Goal: Task Accomplishment & Management: Manage account settings

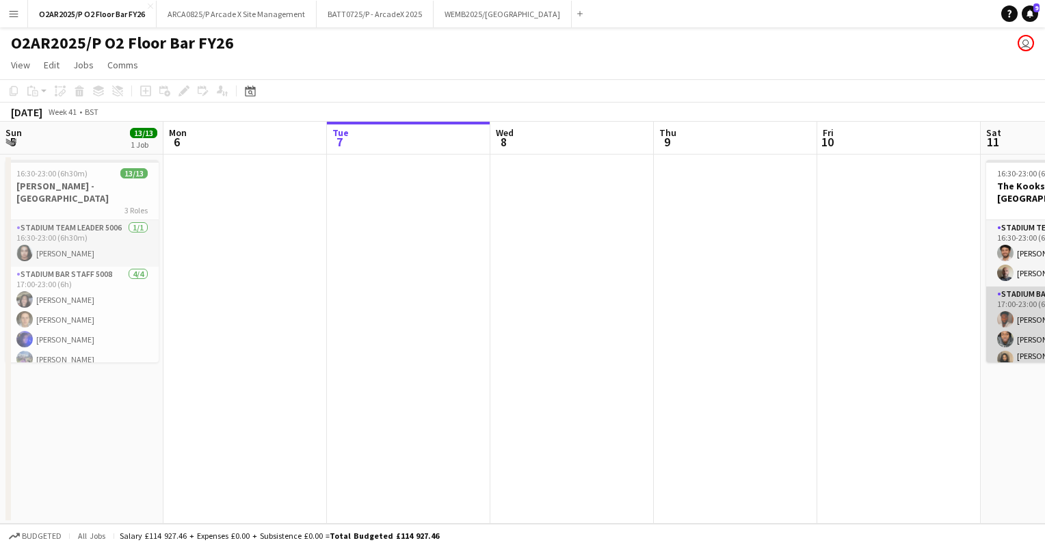
scroll to position [0, 410]
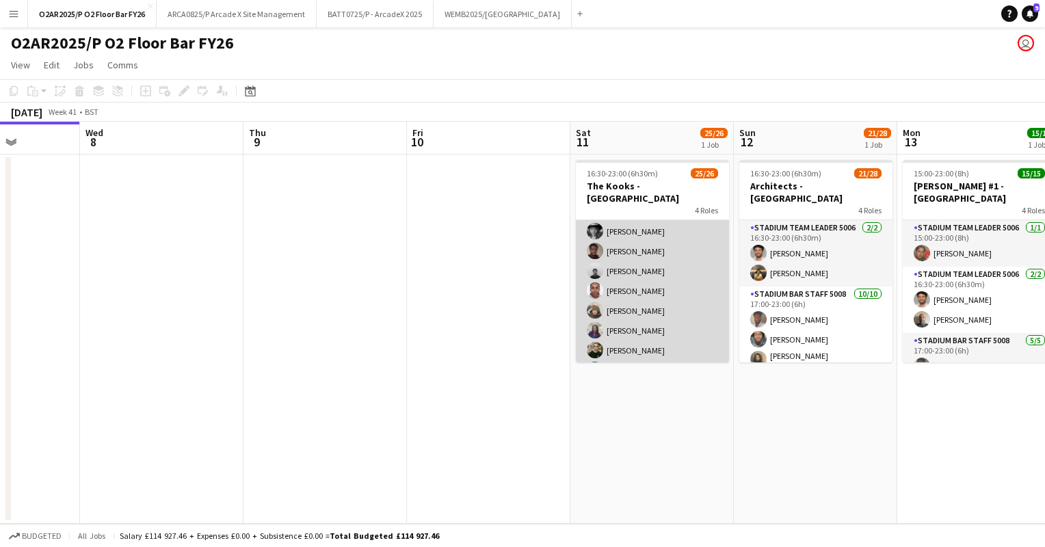
click at [667, 289] on app-card-role "Stadium Bar Staff 5008 3A [DATE] 18:00-23:00 (5h) [PERSON_NAME] [PERSON_NAME] […" at bounding box center [652, 291] width 153 height 265
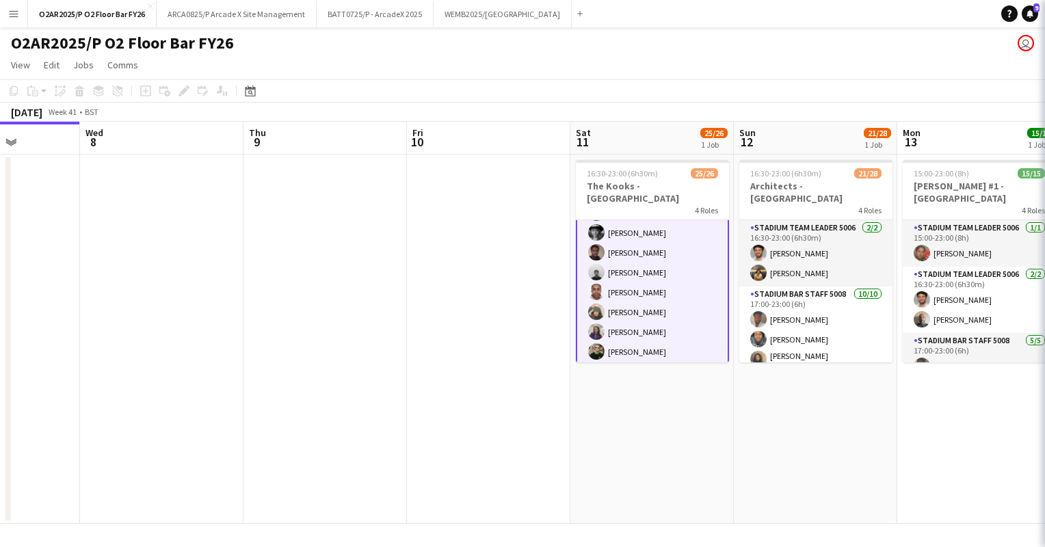
scroll to position [424, 0]
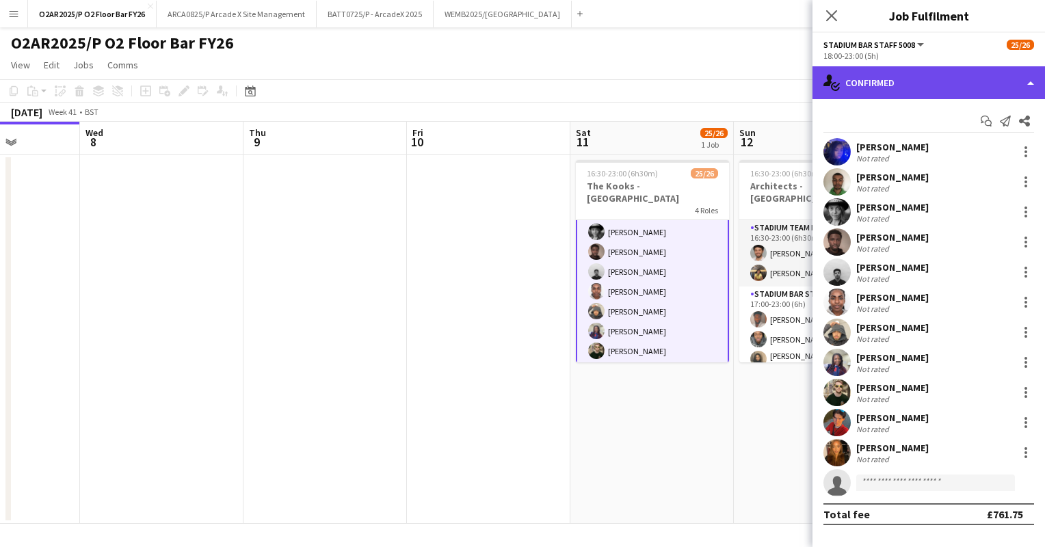
click at [926, 88] on div "single-neutral-actions-check-2 Confirmed" at bounding box center [929, 82] width 233 height 33
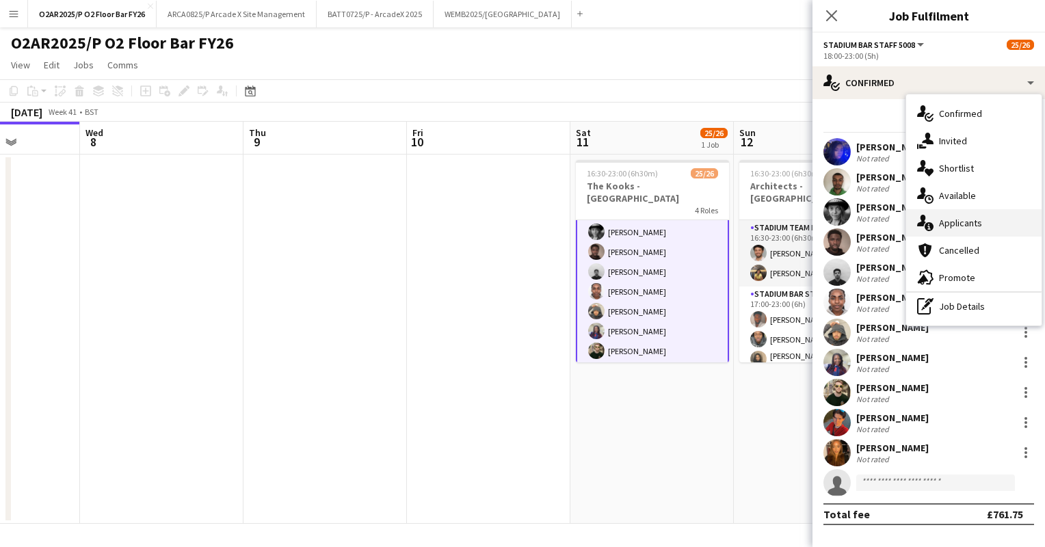
click at [949, 226] on span "Applicants" at bounding box center [960, 223] width 43 height 12
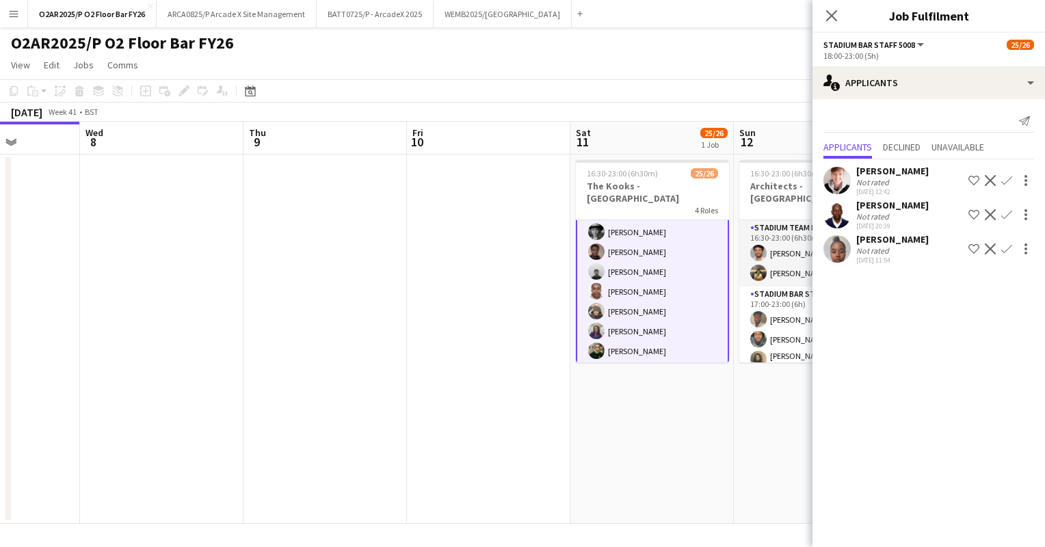
click at [1001, 252] on app-icon "Confirm" at bounding box center [1006, 248] width 11 height 11
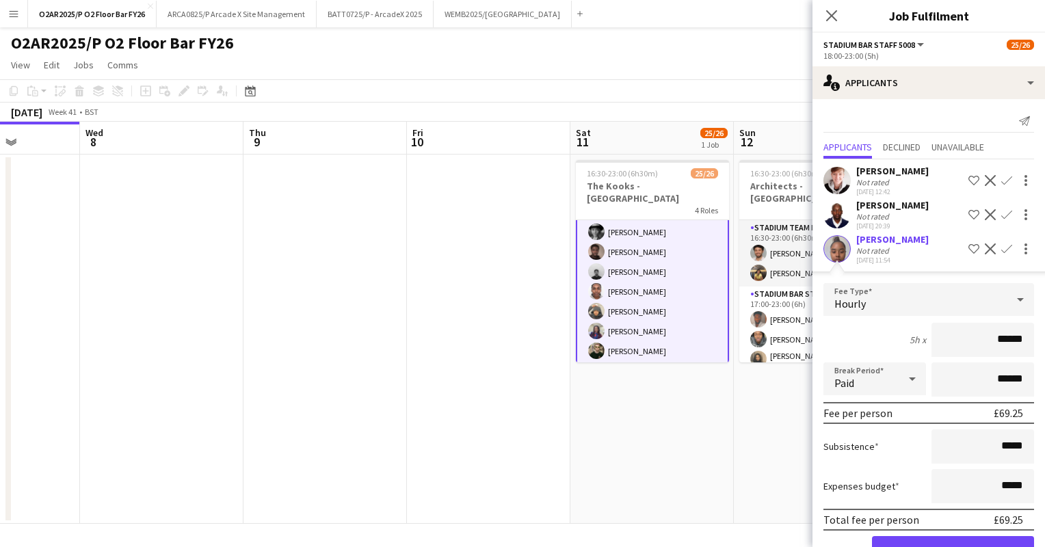
scroll to position [52, 0]
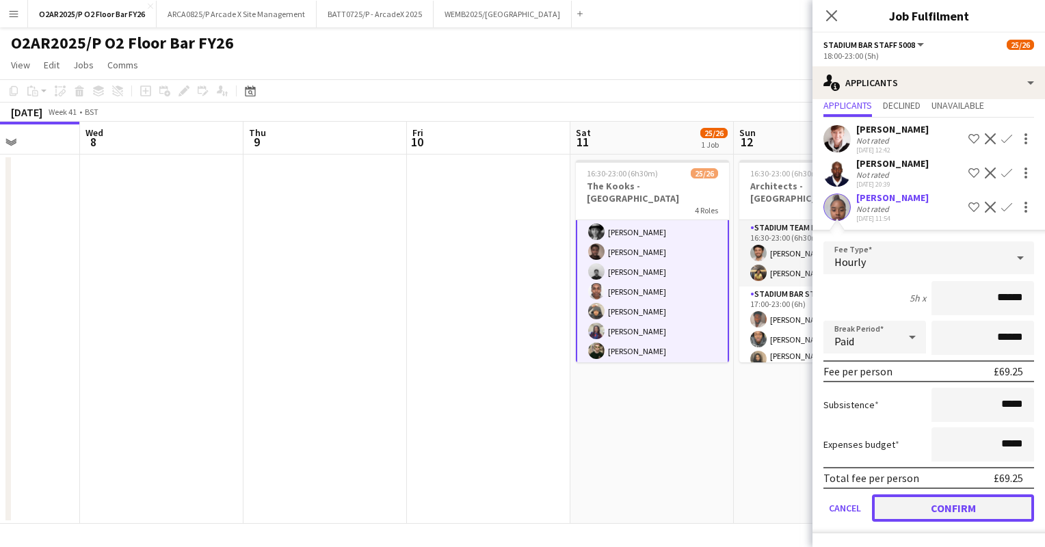
click at [952, 497] on button "Confirm" at bounding box center [953, 507] width 162 height 27
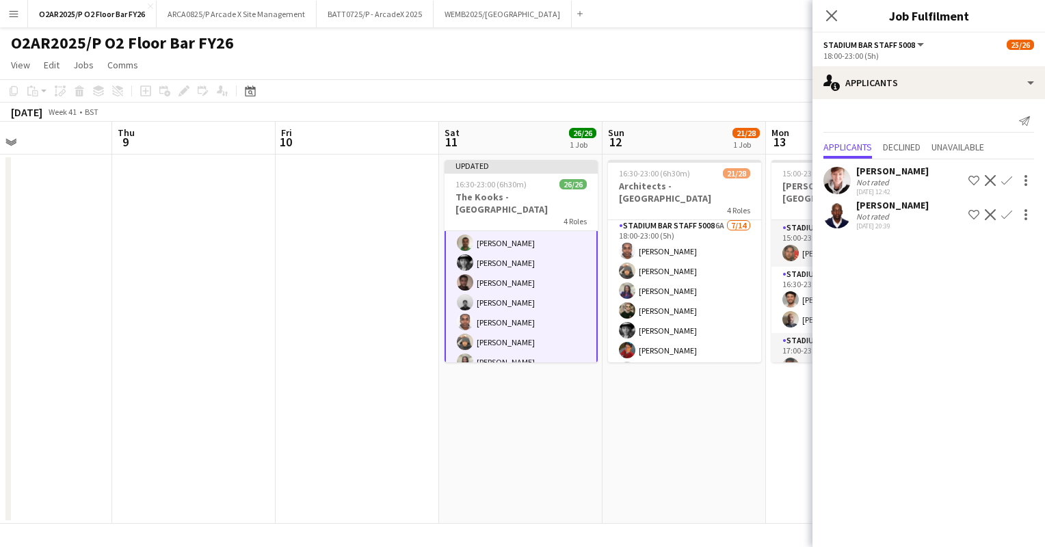
scroll to position [364, 0]
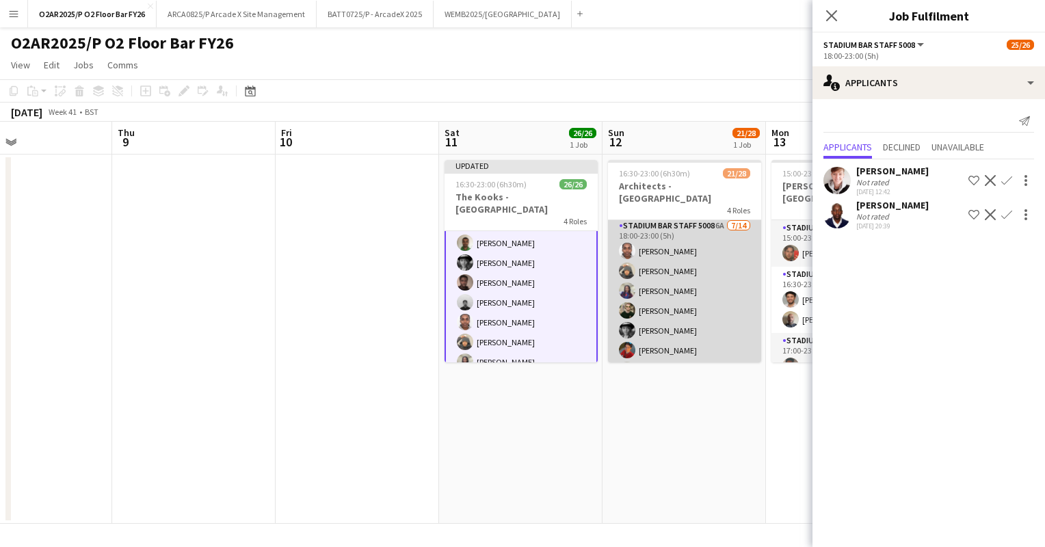
click at [712, 304] on app-card-role "Stadium Bar Staff 5008 6A [DATE] 18:00-23:00 (5h) [PERSON_NAME] [PERSON_NAME] […" at bounding box center [684, 370] width 153 height 304
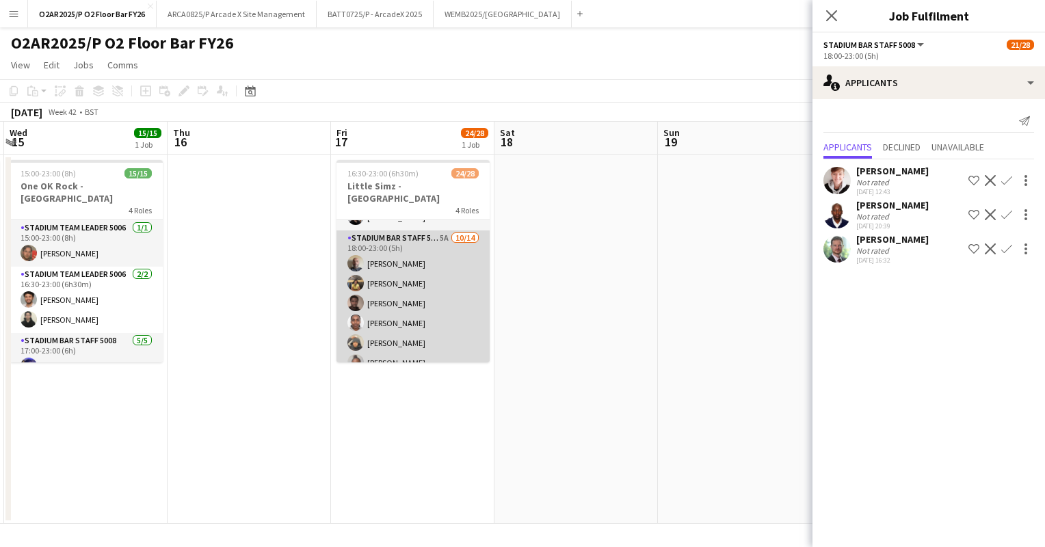
scroll to position [0, 649]
click at [404, 308] on app-card-role "Stadium Bar Staff 5008 5A [DATE] 18:00-23:00 (5h) [PERSON_NAME] [PERSON_NAME] […" at bounding box center [413, 384] width 153 height 308
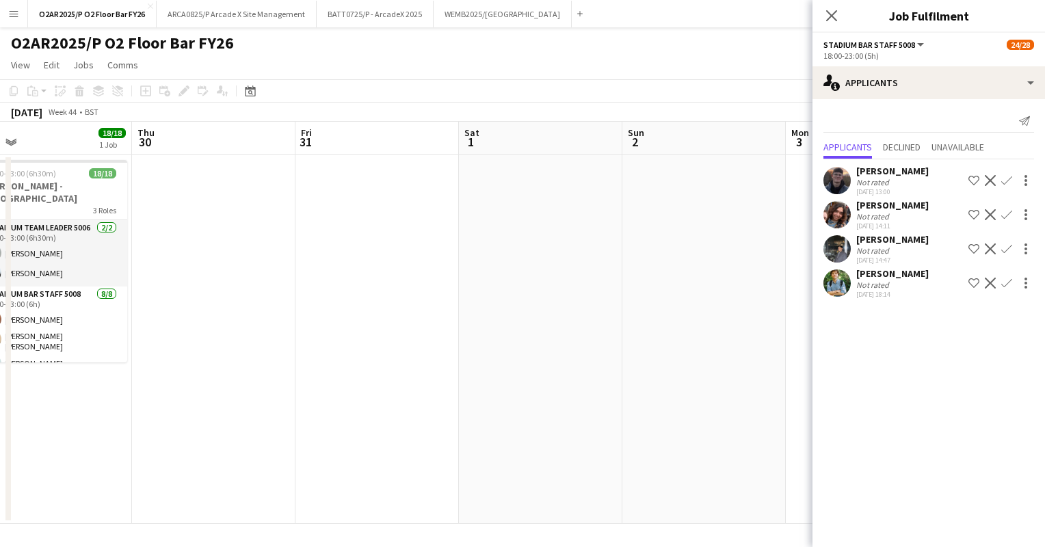
scroll to position [0, 363]
click at [739, 131] on app-board-header-date "Sun 2" at bounding box center [699, 138] width 163 height 33
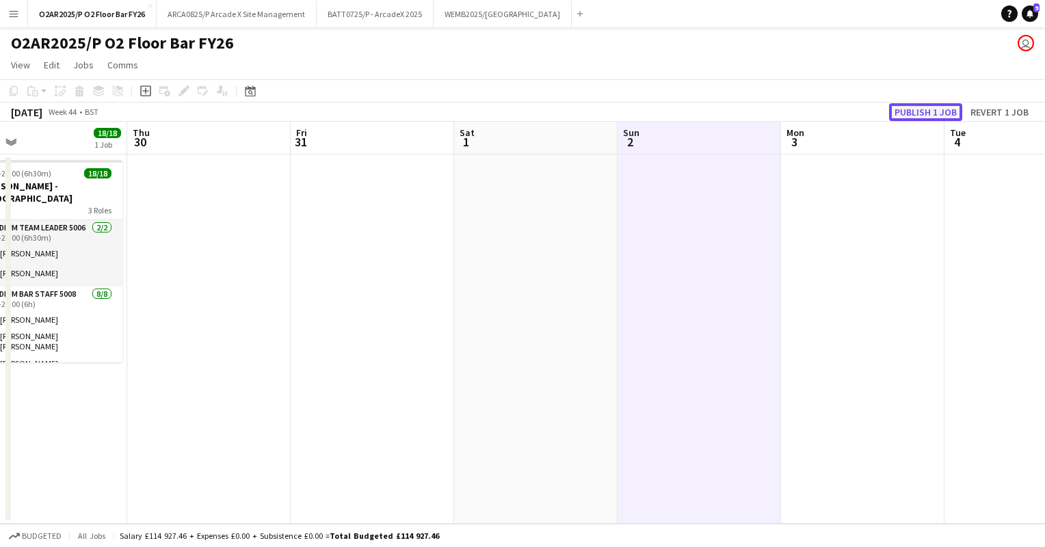
click at [914, 114] on button "Publish 1 job" at bounding box center [925, 112] width 73 height 18
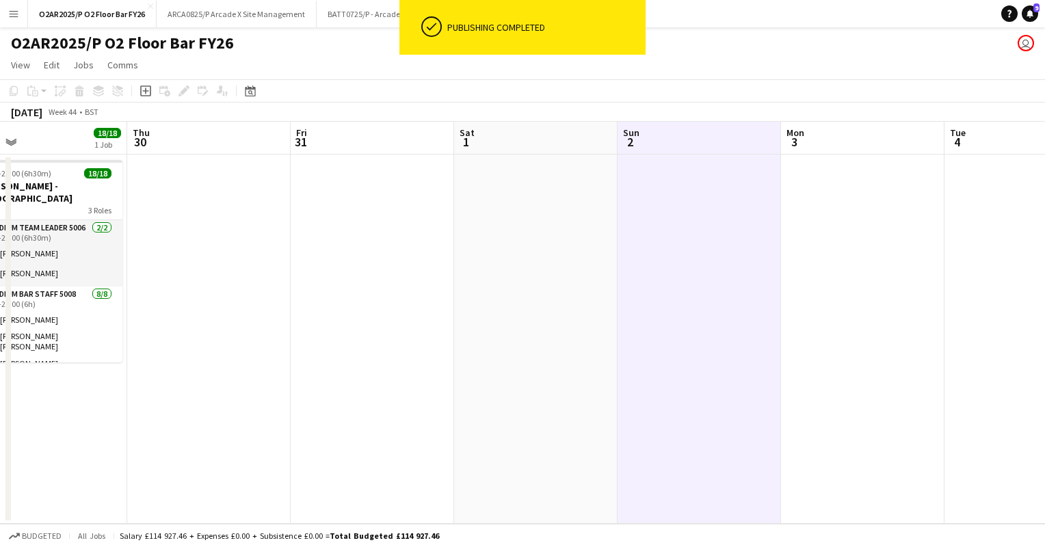
click at [471, 71] on app-page-menu "View Day view expanded Day view collapsed Month view Date picker Jump to [DATE]…" at bounding box center [522, 66] width 1045 height 26
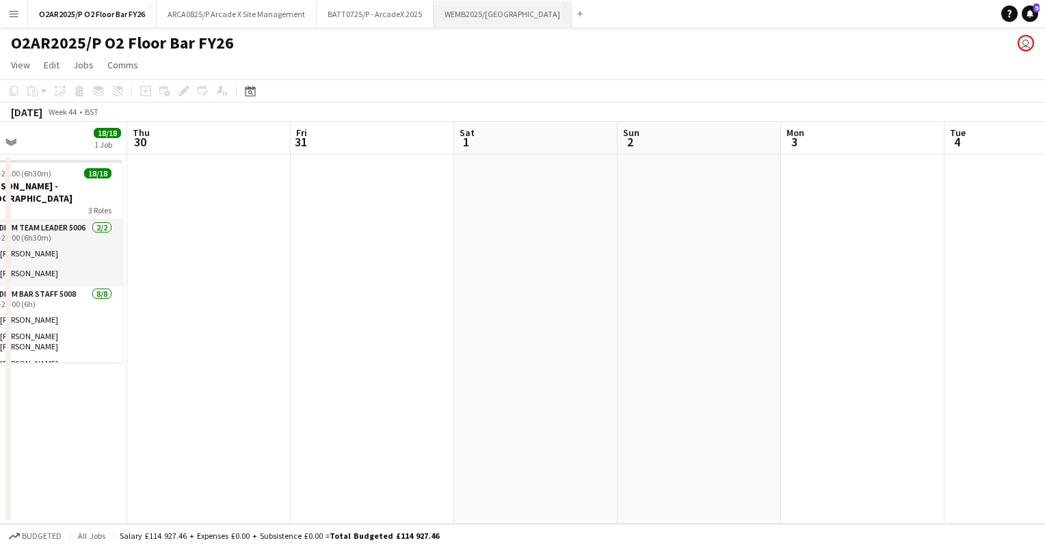
click at [499, 11] on button "WEMB2025/[GEOGRAPHIC_DATA] Close" at bounding box center [503, 14] width 138 height 27
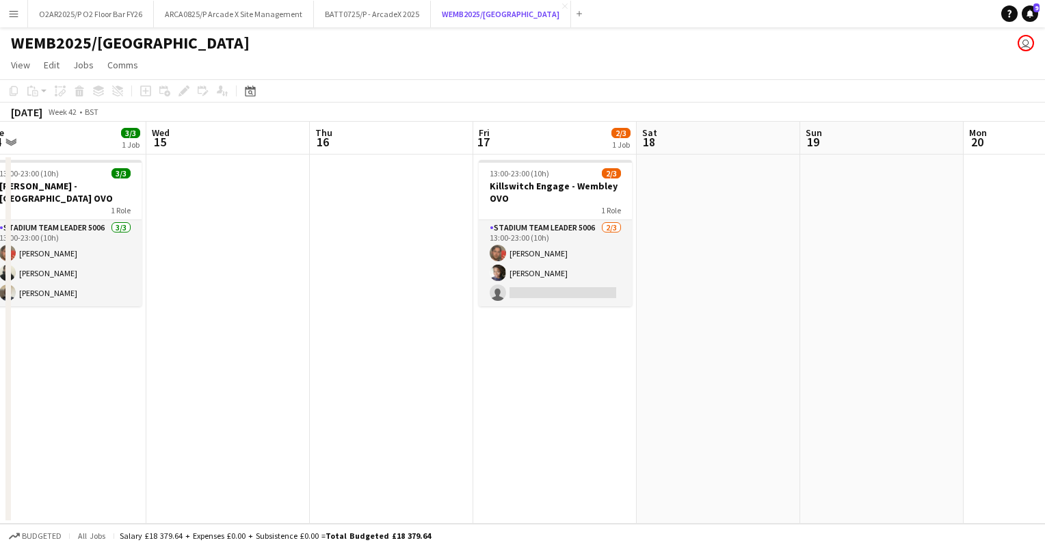
scroll to position [0, 516]
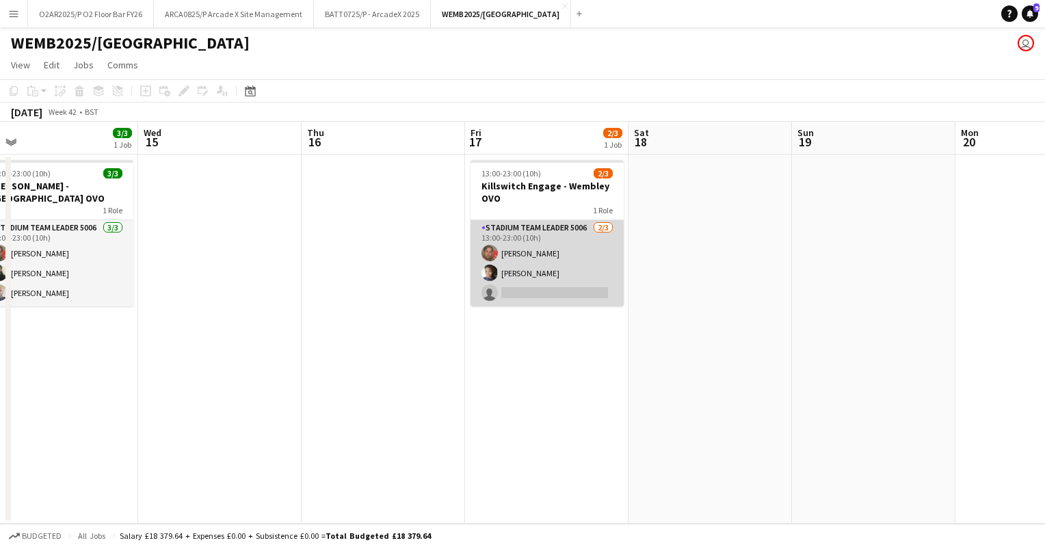
click at [564, 250] on app-card-role "Stadium Team Leader 5006 [DATE] 13:00-23:00 (10h) [PERSON_NAME] Izukanne [PERSO…" at bounding box center [547, 263] width 153 height 86
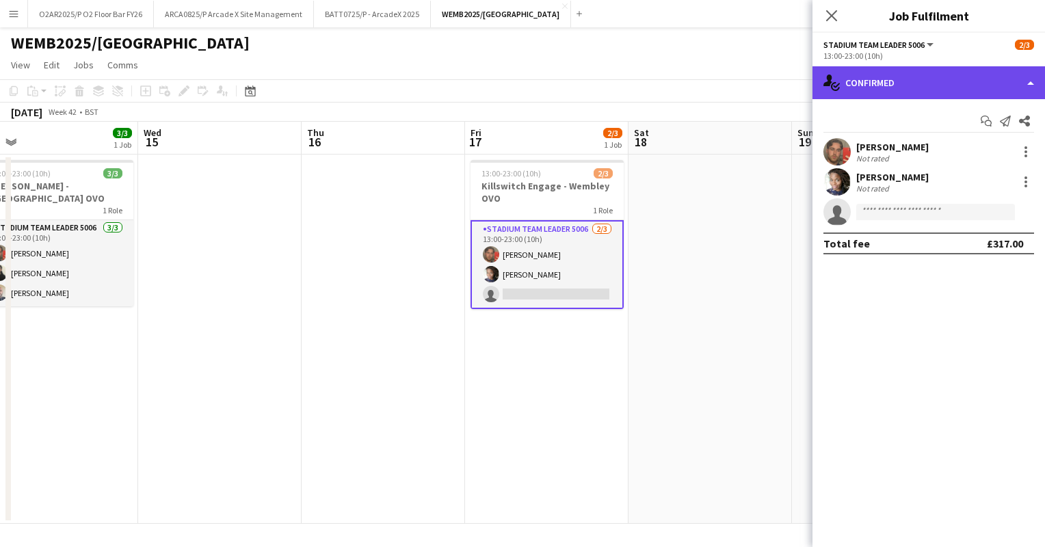
click at [896, 81] on div "single-neutral-actions-check-2 Confirmed" at bounding box center [929, 82] width 233 height 33
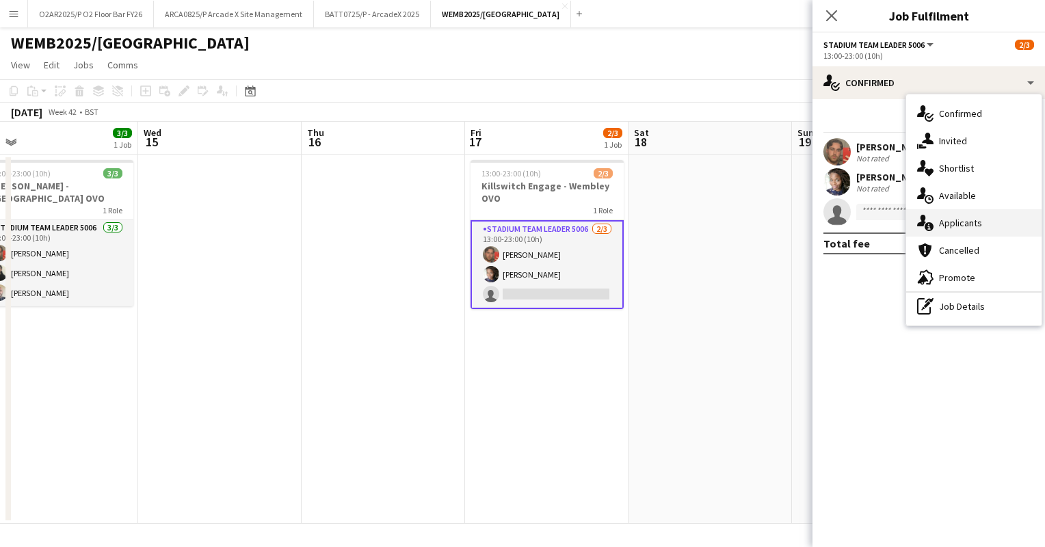
click at [943, 221] on span "Applicants" at bounding box center [960, 223] width 43 height 12
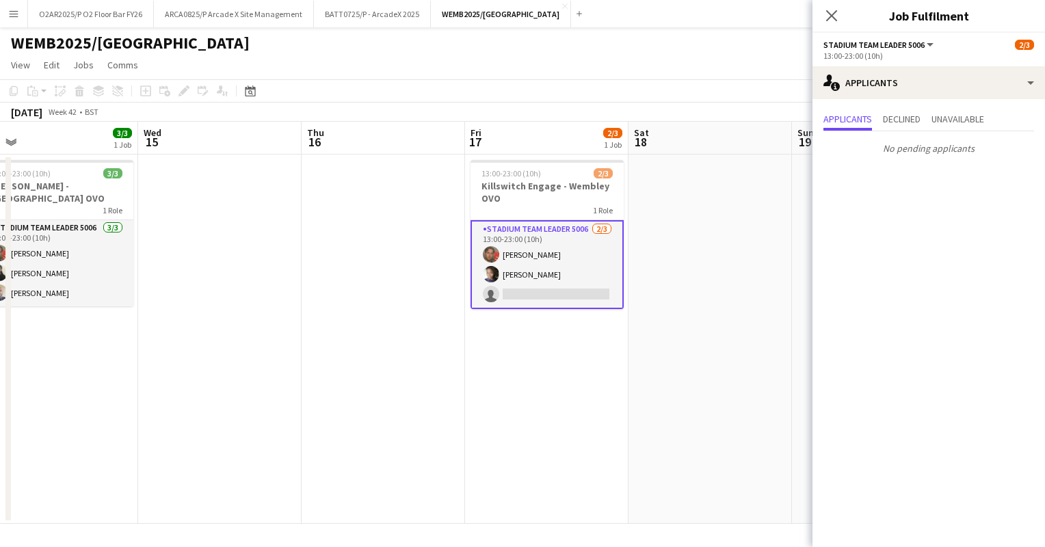
click at [740, 76] on app-page-menu "View Day view expanded Day view collapsed Month view Date picker Jump to [DATE]…" at bounding box center [522, 66] width 1045 height 26
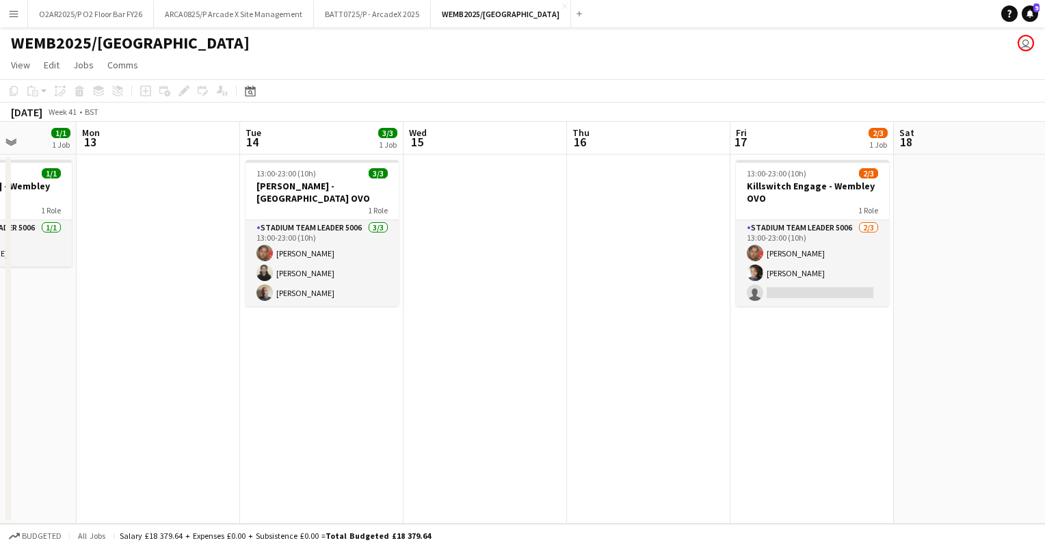
scroll to position [0, 410]
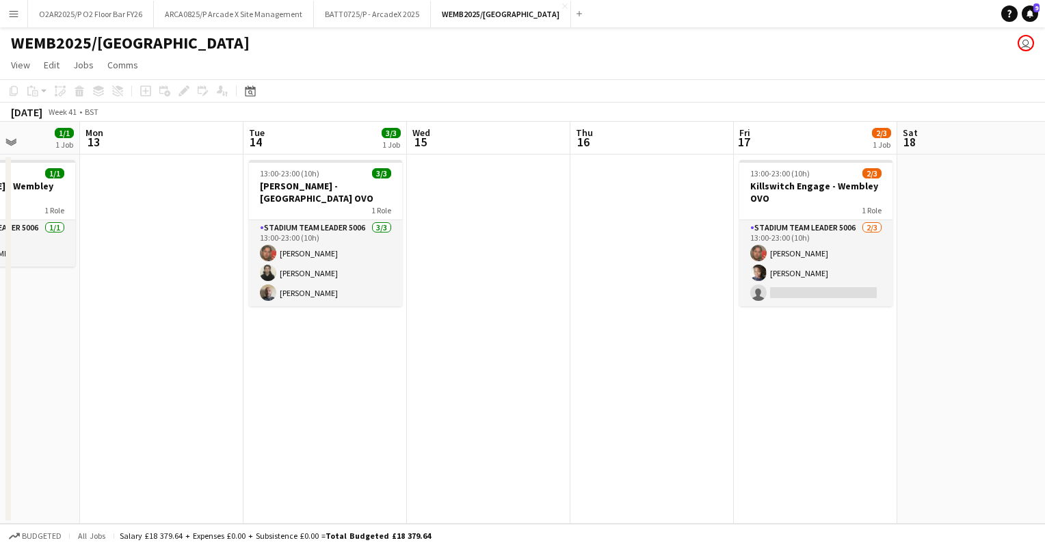
click at [12, 11] on app-icon "Menu" at bounding box center [13, 13] width 11 height 11
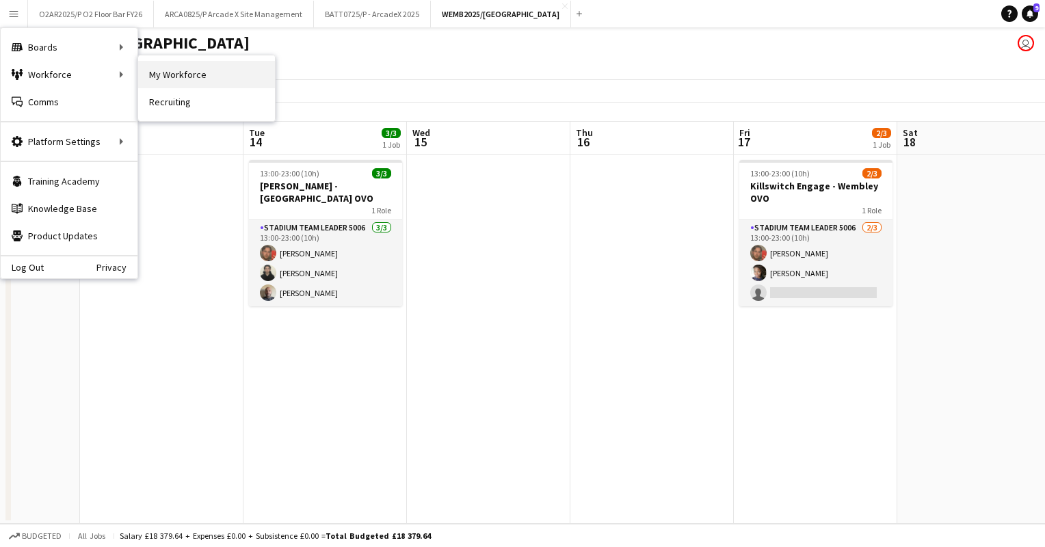
click at [169, 77] on link "My Workforce" at bounding box center [206, 74] width 137 height 27
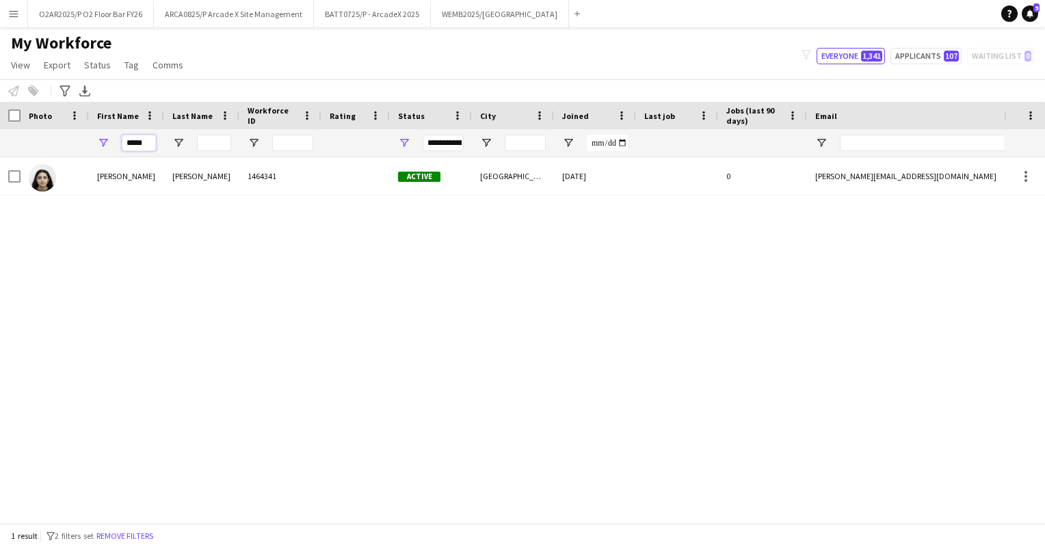
drag, startPoint x: 150, startPoint y: 142, endPoint x: 109, endPoint y: 136, distance: 42.1
click at [109, 136] on div "*****" at bounding box center [126, 142] width 75 height 27
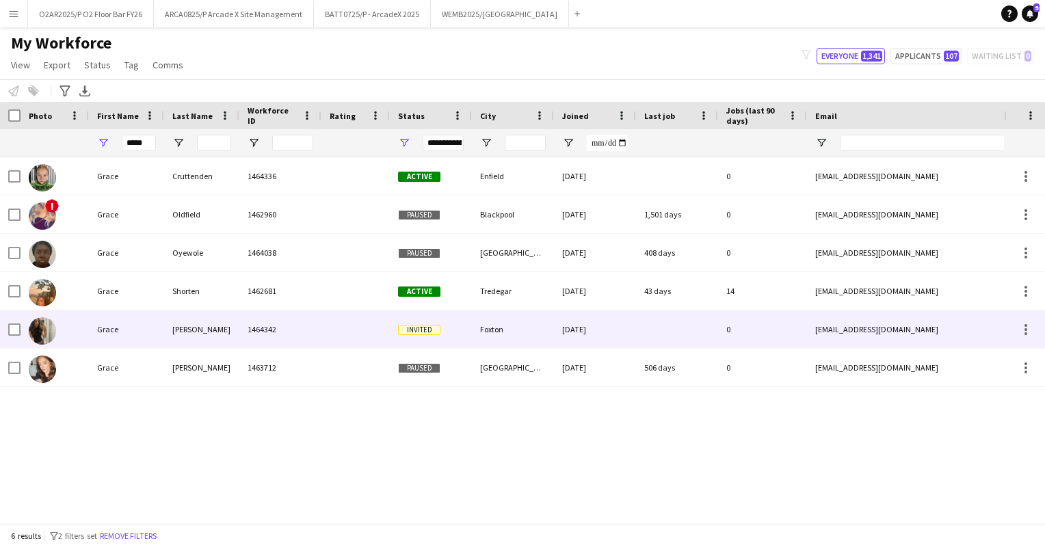
click at [161, 324] on div "Grace" at bounding box center [126, 330] width 75 height 38
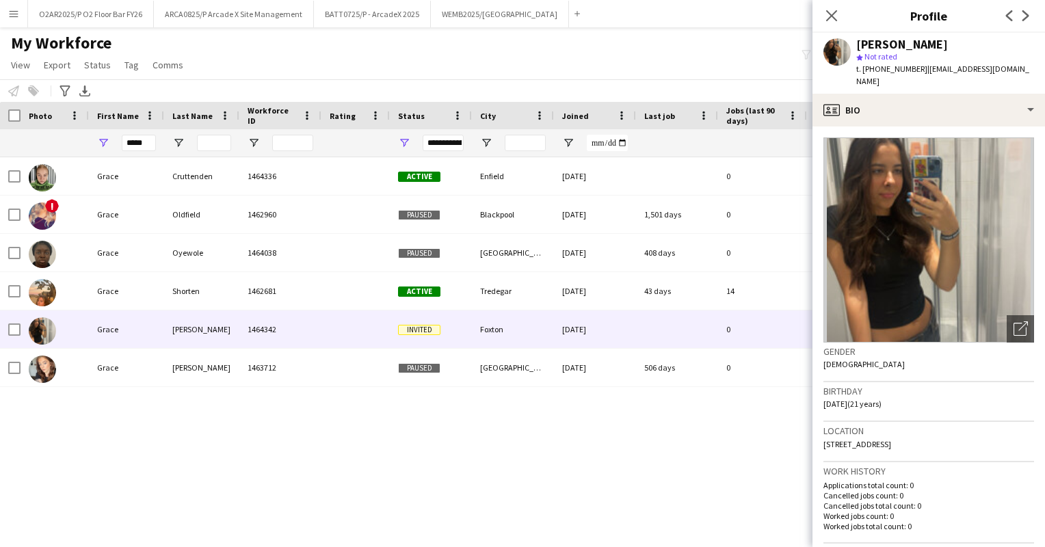
click at [723, 61] on div "My Workforce View Views Default view Details New Starters New starters report N…" at bounding box center [522, 56] width 1045 height 47
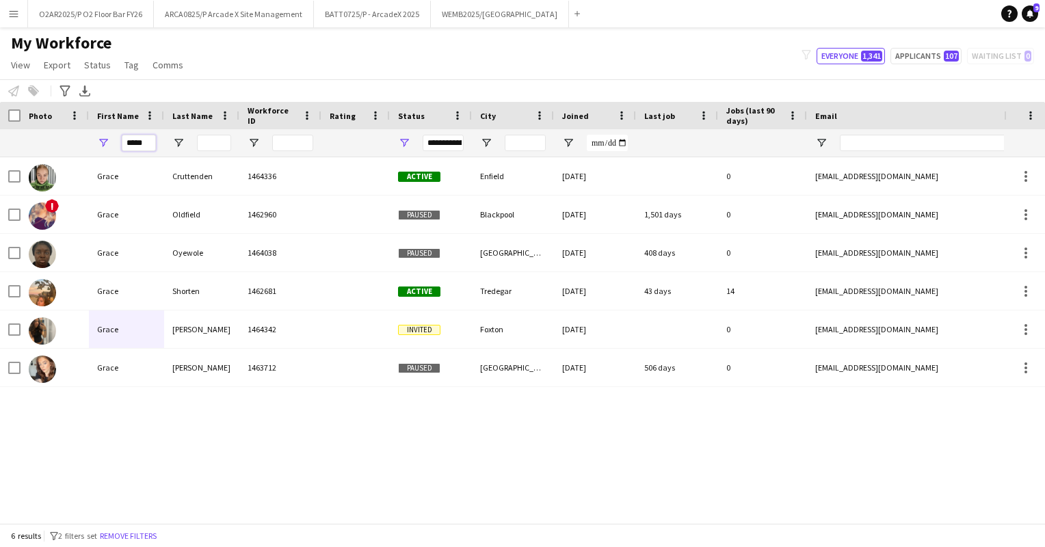
click at [146, 147] on input "*****" at bounding box center [139, 143] width 34 height 16
type input "*"
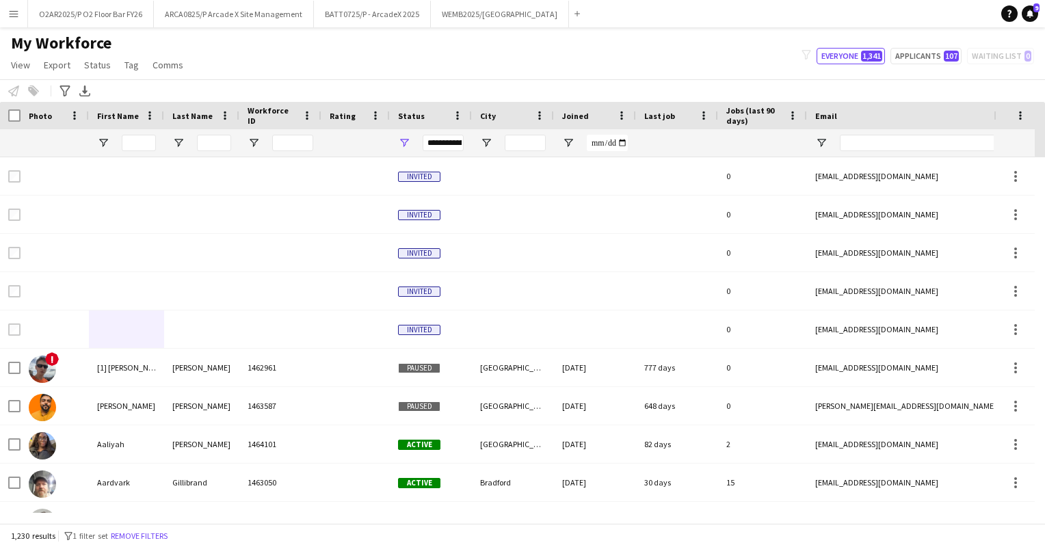
click at [314, 49] on div "My Workforce View Views Default view Details New Starters New starters report N…" at bounding box center [522, 56] width 1045 height 47
click at [134, 138] on input "First Name Filter Input" at bounding box center [139, 143] width 34 height 16
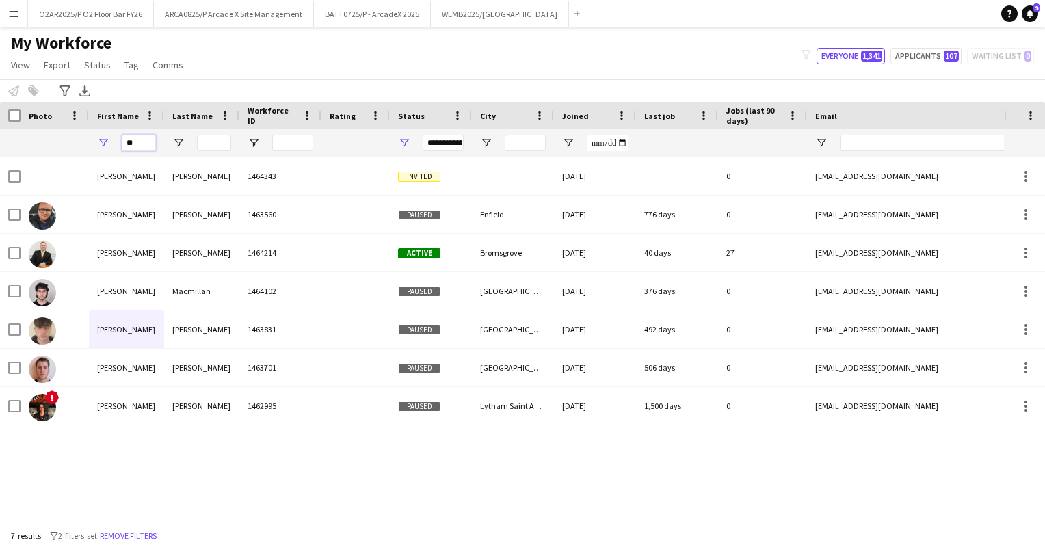
type input "*"
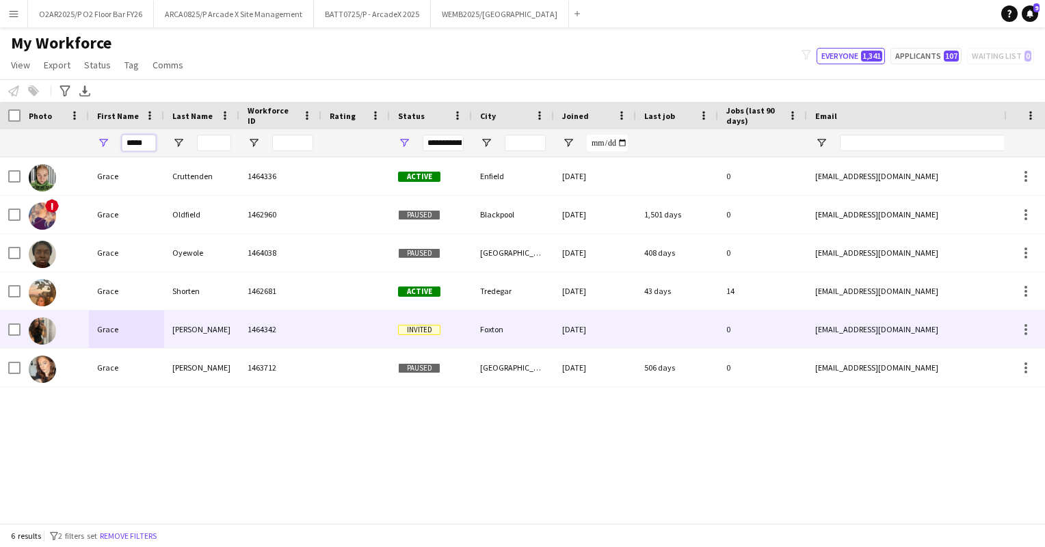
type input "*****"
click at [260, 325] on div "1464342" at bounding box center [280, 330] width 82 height 38
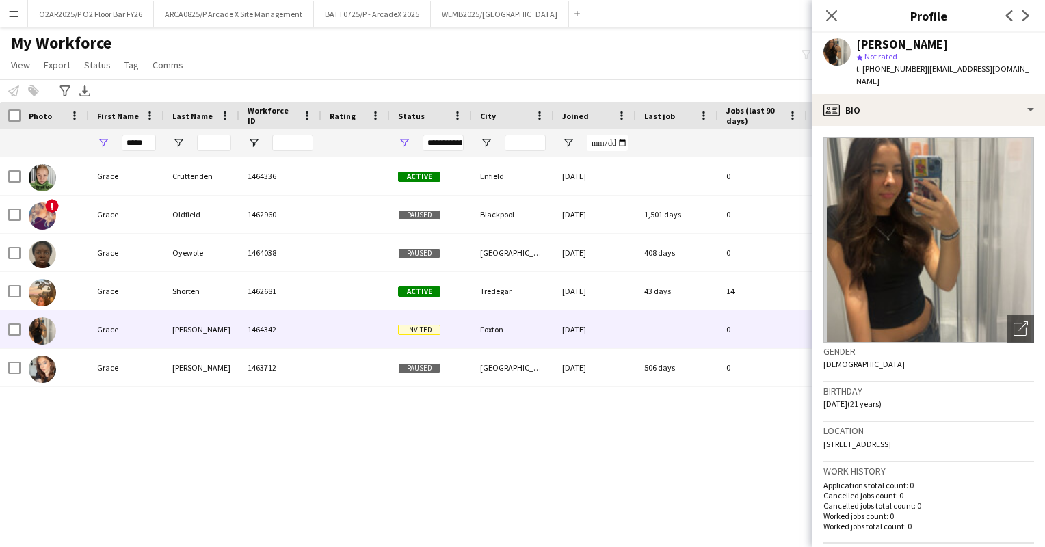
click at [419, 68] on div "My Workforce View Views Default view Details New Starters New starters report N…" at bounding box center [522, 56] width 1045 height 47
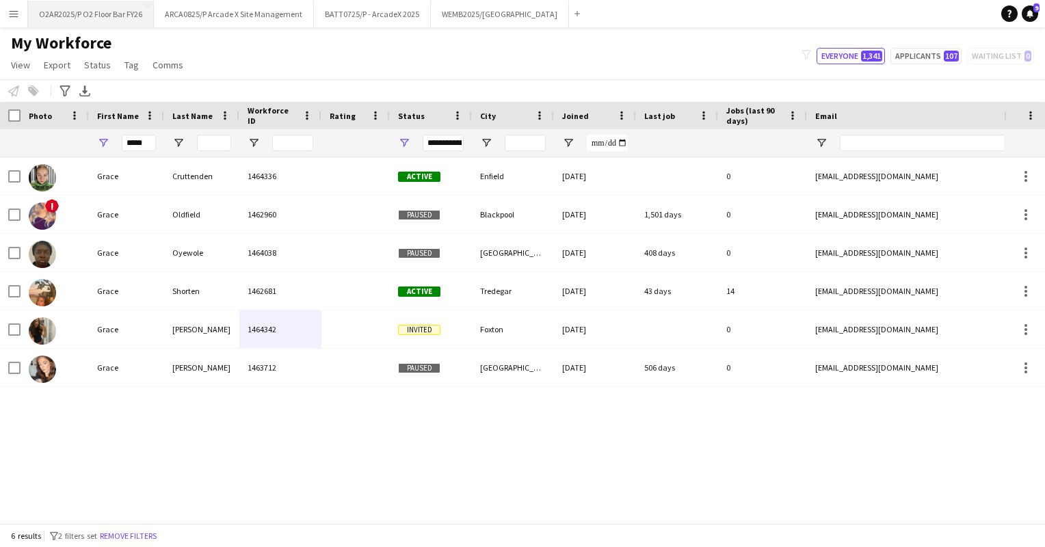
click at [98, 17] on button "O2AR2025/P O2 Floor Bar FY26 Close" at bounding box center [91, 14] width 126 height 27
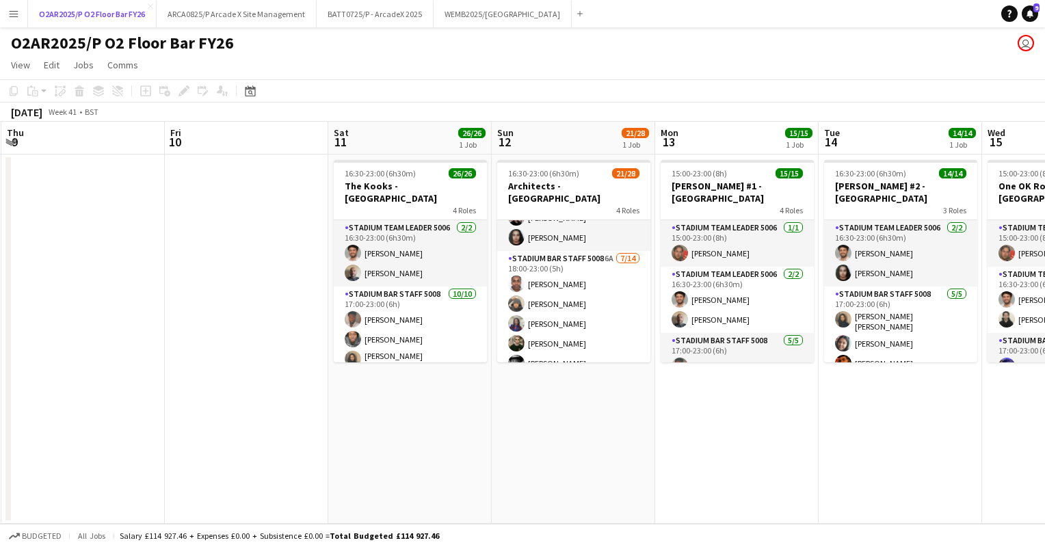
scroll to position [334, 0]
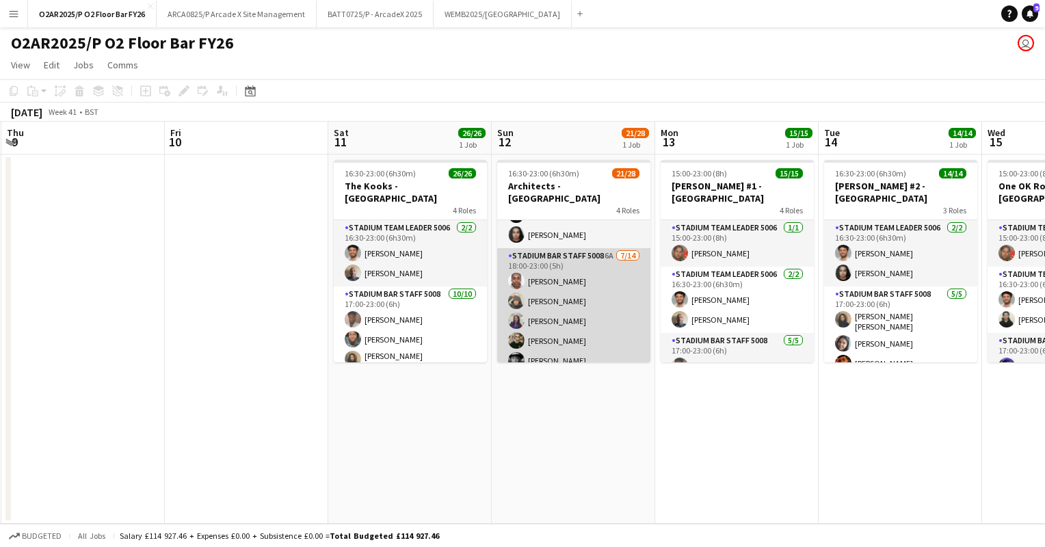
click at [588, 311] on app-card-role "Stadium Bar Staff 5008 6A [DATE] 18:00-23:00 (5h) [PERSON_NAME] [PERSON_NAME] […" at bounding box center [573, 400] width 153 height 304
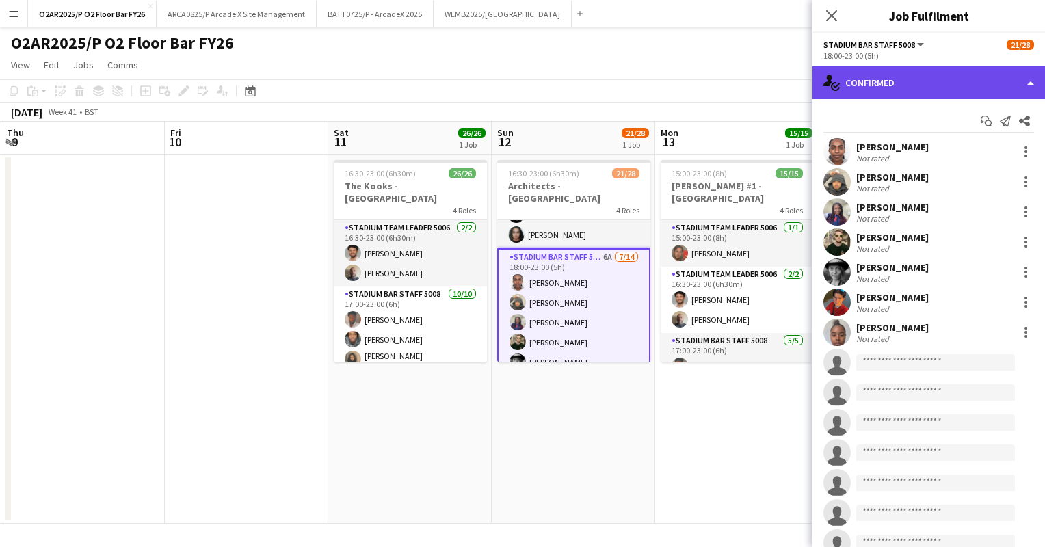
click at [979, 87] on div "single-neutral-actions-check-2 Confirmed" at bounding box center [929, 82] width 233 height 33
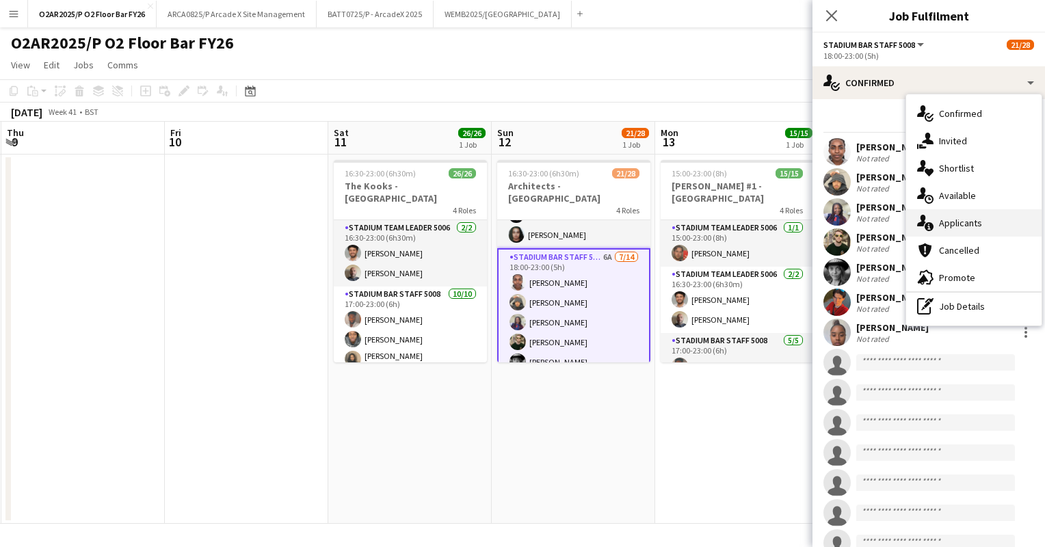
click at [961, 221] on span "Applicants" at bounding box center [960, 223] width 43 height 12
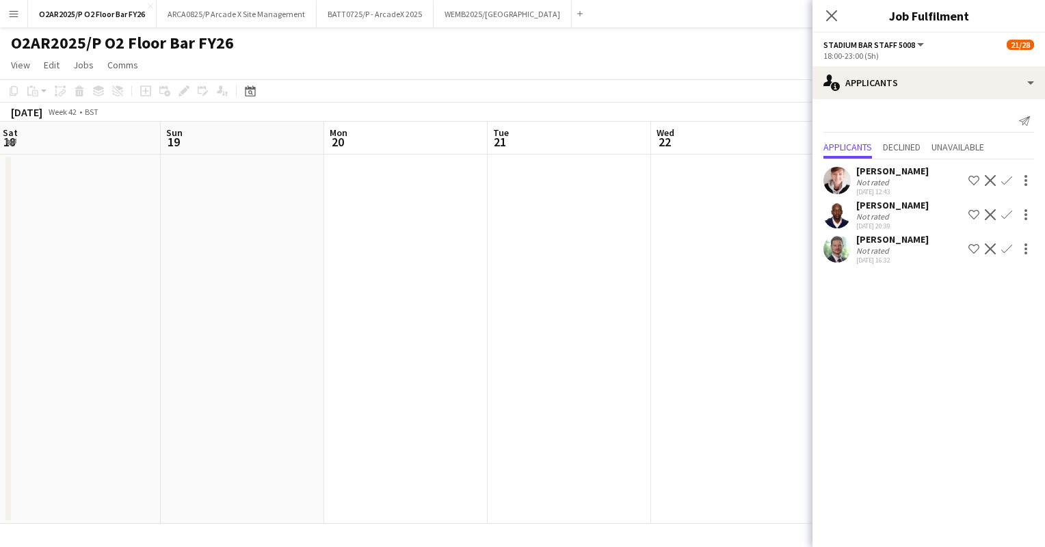
scroll to position [0, 369]
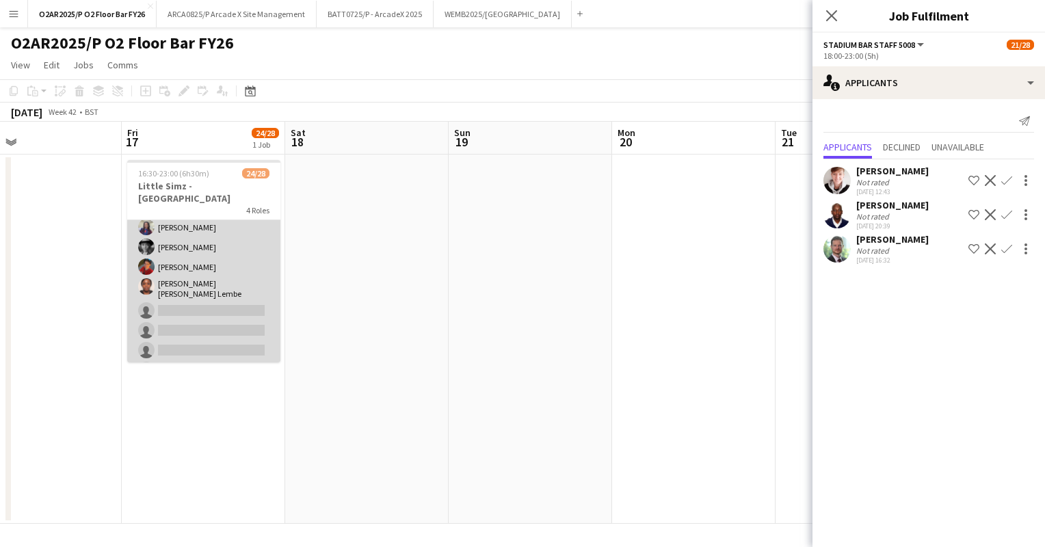
click at [212, 301] on app-card-role "Stadium Bar Staff 5008 5A [DATE] 18:00-23:00 (5h) [PERSON_NAME] [PERSON_NAME] […" at bounding box center [203, 229] width 153 height 308
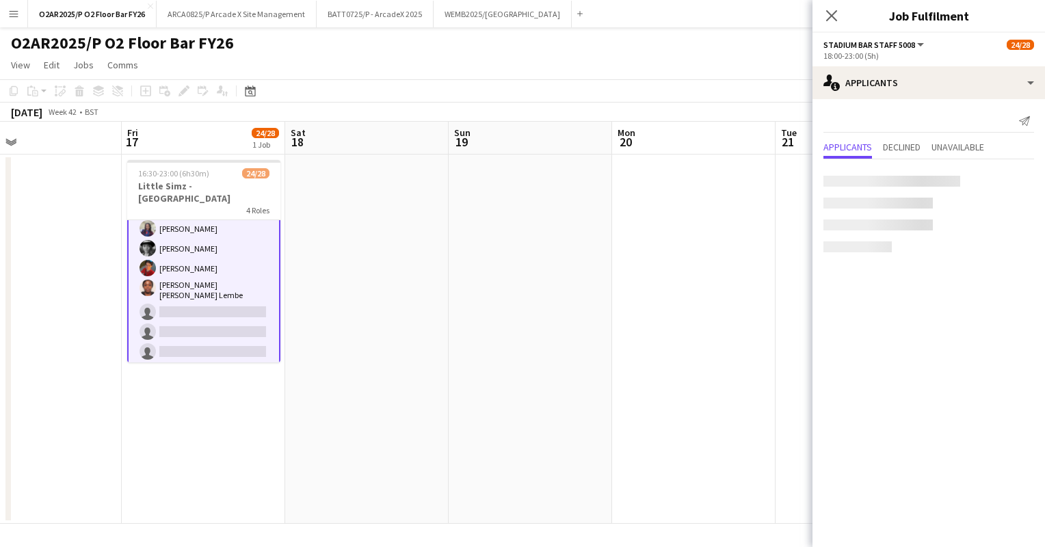
scroll to position [508, 0]
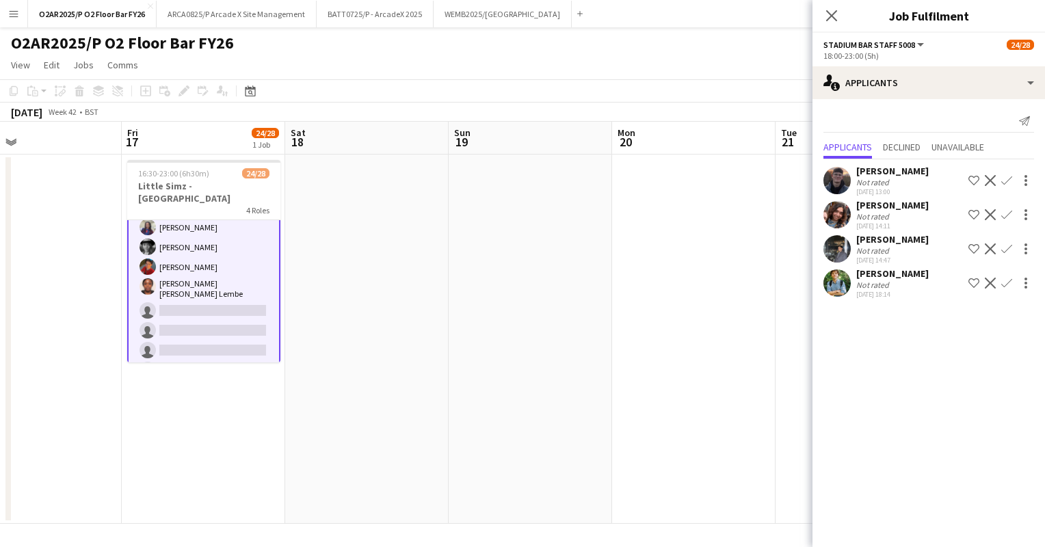
click at [647, 199] on app-date-cell at bounding box center [693, 339] width 163 height 369
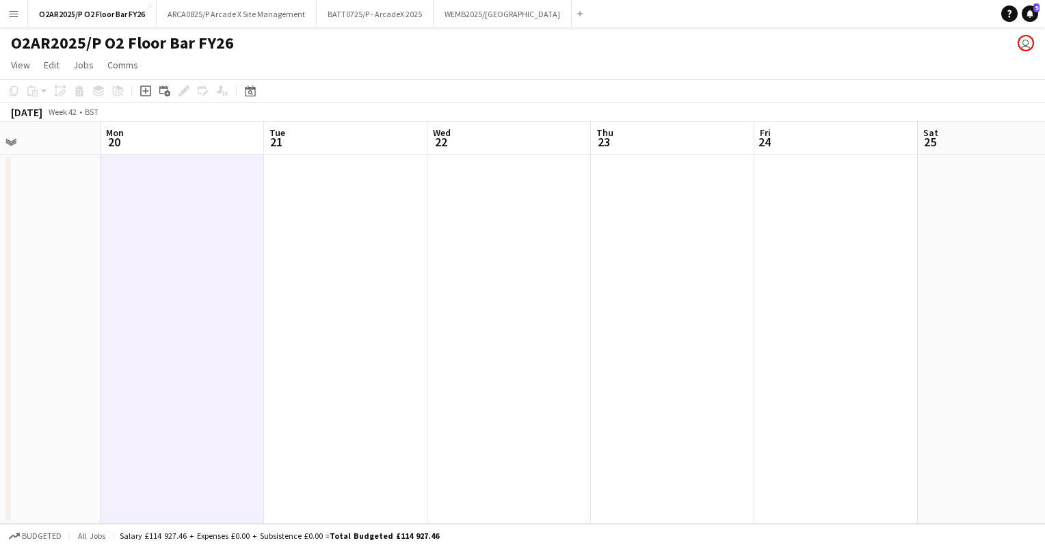
scroll to position [0, 567]
